Goal: Find specific page/section: Find specific page/section

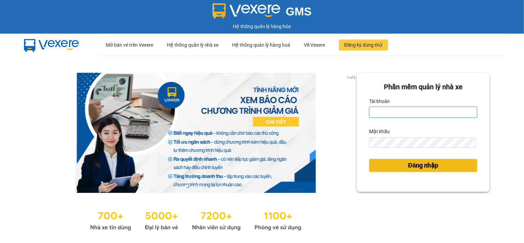
type input "ntlan.ductruong"
click at [416, 165] on span "Đăng nhập" at bounding box center [423, 166] width 30 height 10
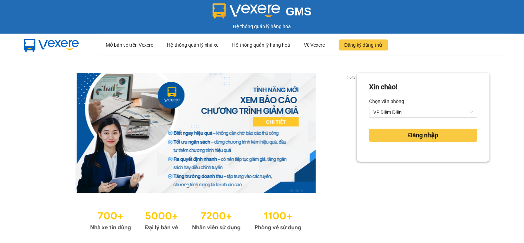
click at [425, 161] on div "Xin chào! Chọn văn phòng VP Diêm Điền Đăng nhập" at bounding box center [422, 117] width 133 height 89
click at [428, 110] on span "VP Diêm Điền" at bounding box center [423, 112] width 100 height 10
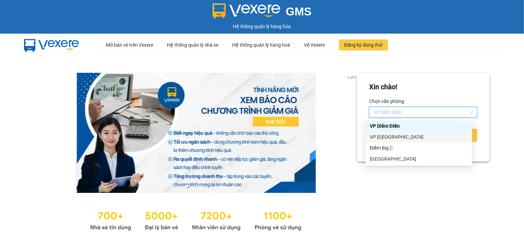
click at [397, 137] on div "VP [GEOGRAPHIC_DATA]" at bounding box center [419, 137] width 98 height 8
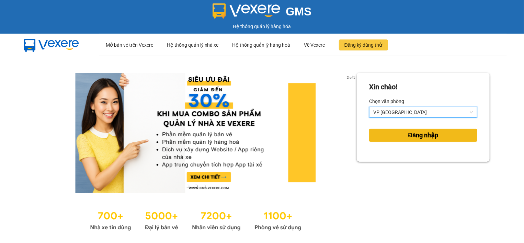
click at [408, 134] on span "Đăng nhập" at bounding box center [423, 135] width 30 height 10
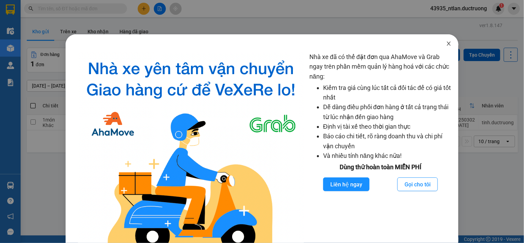
click at [446, 44] on icon "close" at bounding box center [448, 43] width 5 height 5
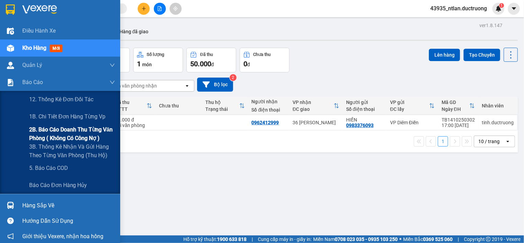
click at [52, 134] on span "2B. Báo cáo doanh thu từng văn phòng ( không có công nợ )" at bounding box center [72, 133] width 86 height 17
